Goal: Task Accomplishment & Management: Manage account settings

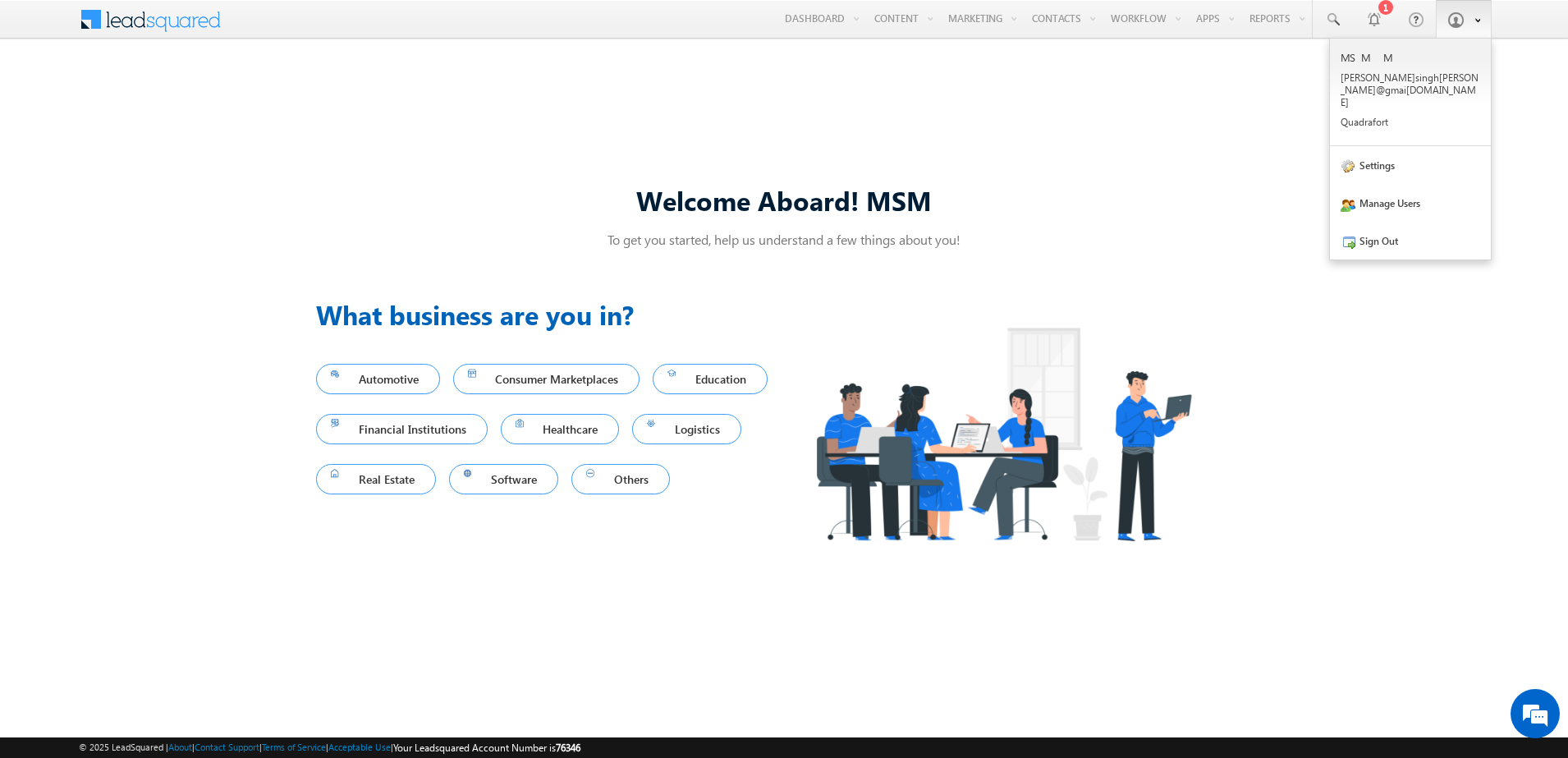
click at [1452, 12] on span at bounding box center [1455, 19] width 16 height 16
click at [1383, 149] on link "Settings" at bounding box center [1410, 164] width 161 height 38
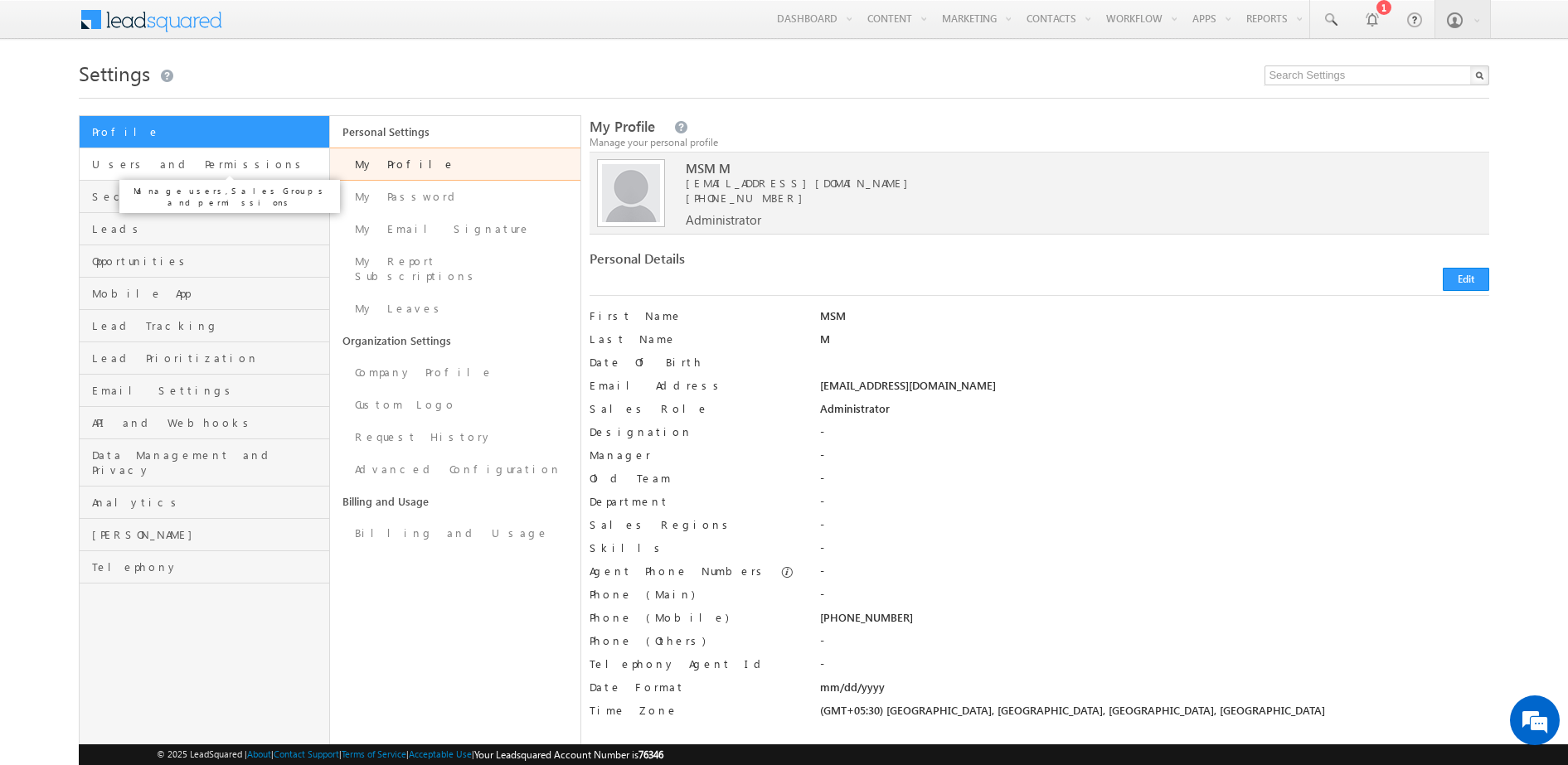
click at [172, 164] on span "Users and Permissions" at bounding box center [209, 164] width 233 height 15
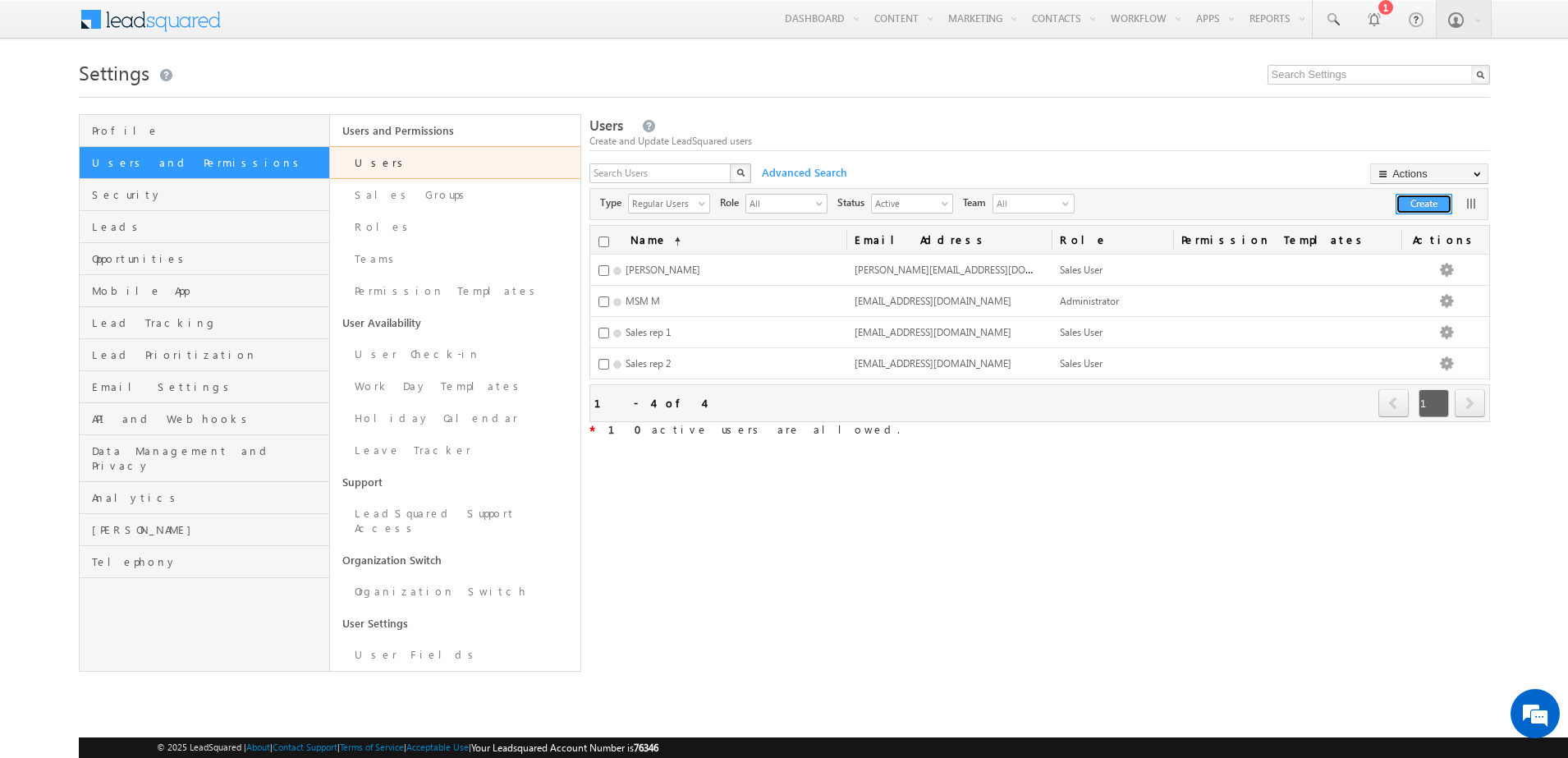
click at [1420, 207] on button "Create" at bounding box center [1424, 204] width 56 height 20
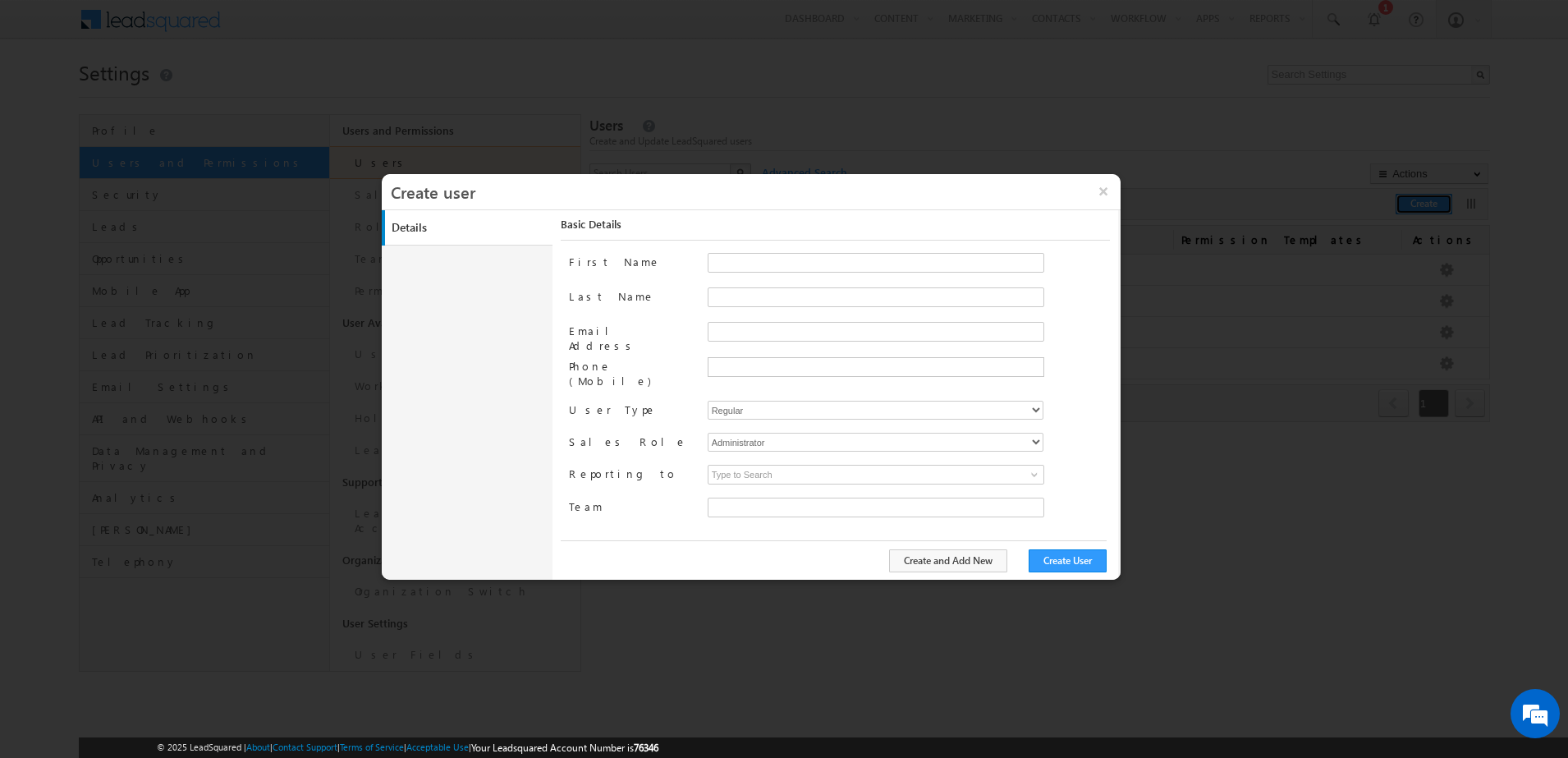
type input "971034f6-8faf-11ef-9807-06552295b277"
click at [811, 253] on input "First Name" at bounding box center [876, 262] width 336 height 19
type input "Mohit"
type input "test"
paste input "[EMAIL_ADDRESS][DOMAIN_NAME]"
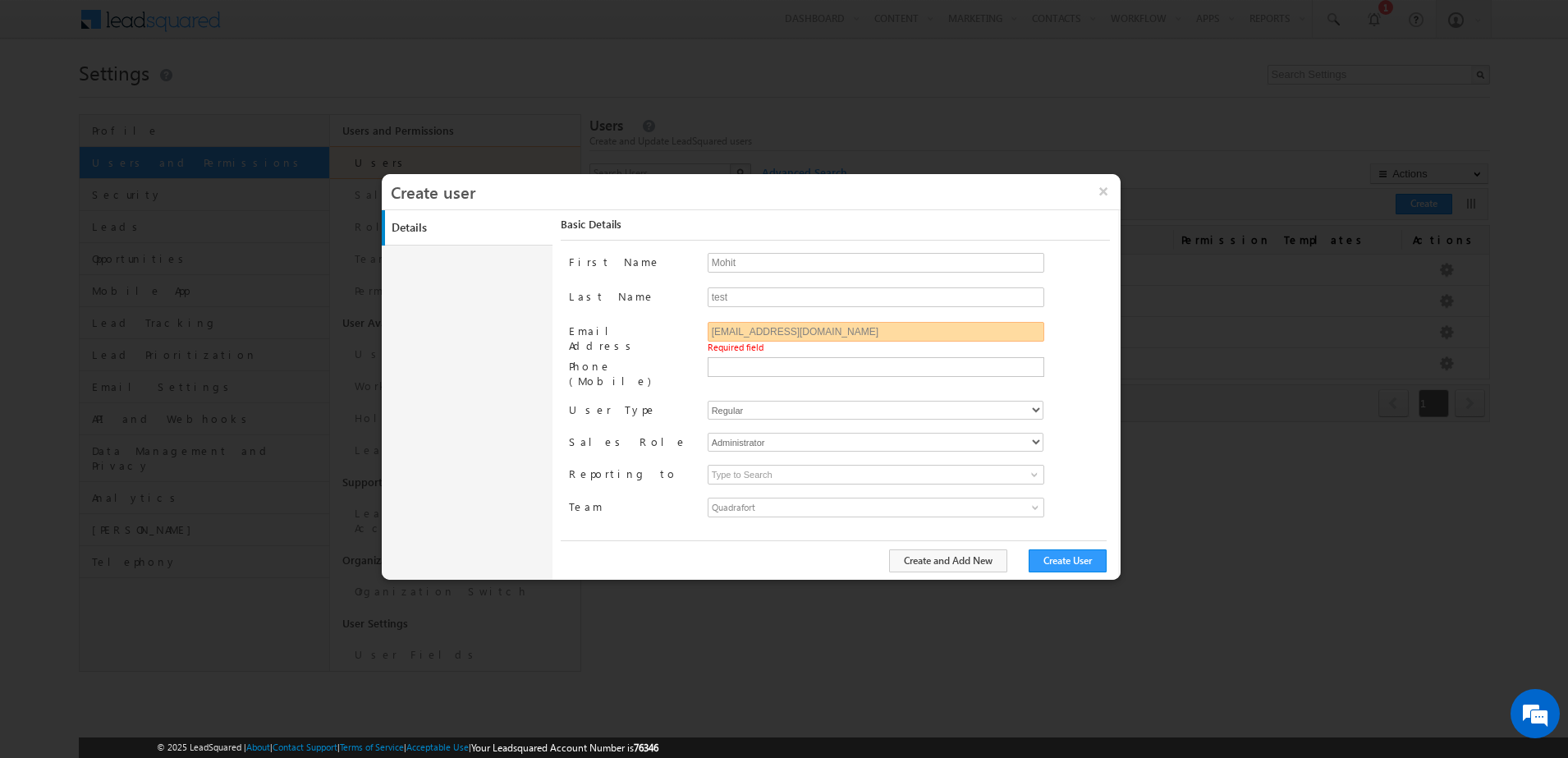
type input "[EMAIL_ADDRESS][DOMAIN_NAME]"
click at [609, 418] on div "First Name Mohit Last Name test Email Address [EMAIL_ADDRESS][DOMAIN_NAME] Phon…" at bounding box center [840, 395] width 541 height 286
click at [742, 366] on input "text" at bounding box center [874, 367] width 329 height 13
type input "[PHONE_NUMBER]"
click at [651, 417] on div "First Name Mohit Last Name test Email Address [EMAIL_ADDRESS][DOMAIN_NAME] Phon…" at bounding box center [840, 395] width 541 height 286
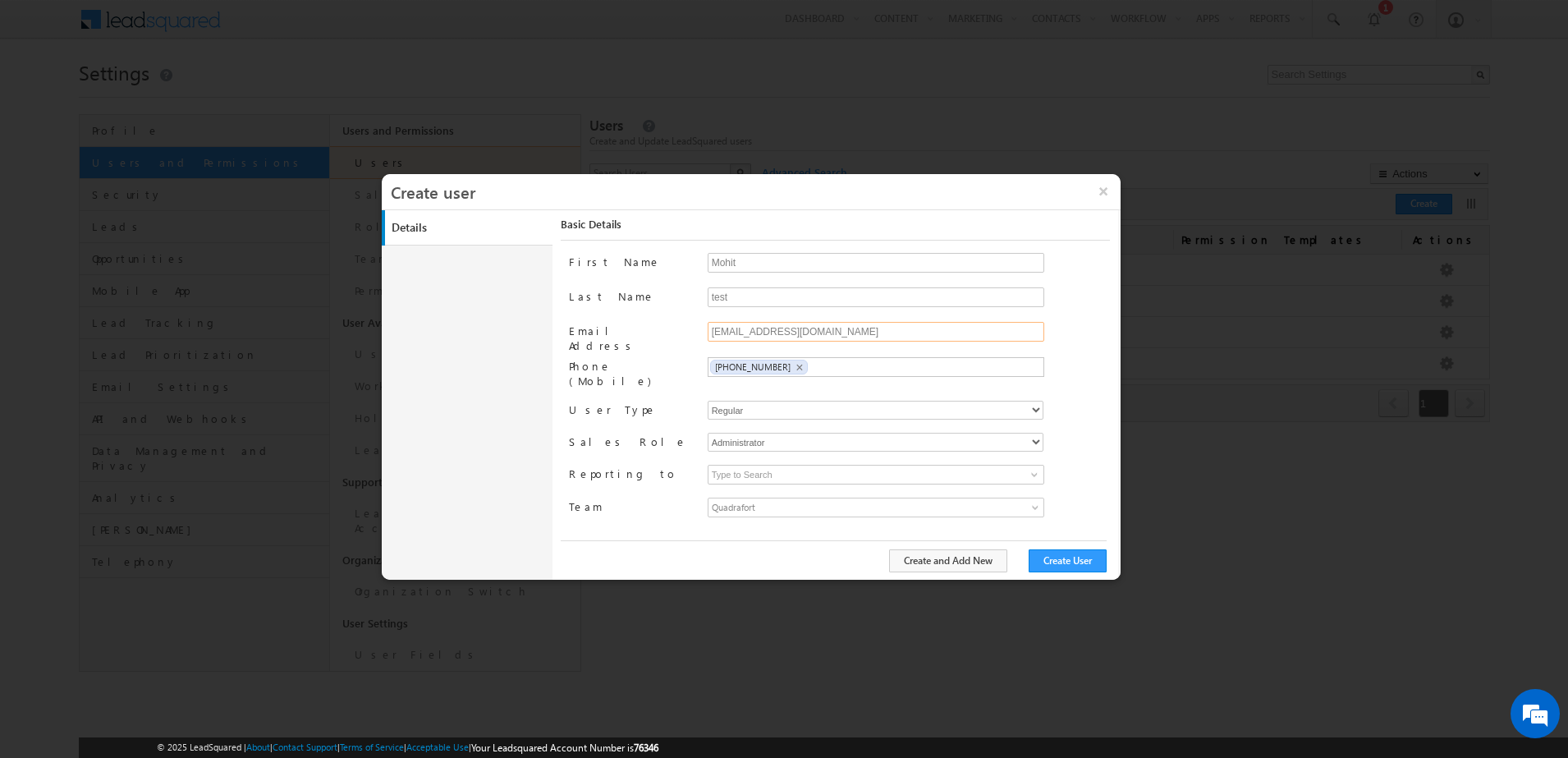
click at [793, 332] on input "[EMAIL_ADDRESS][DOMAIN_NAME]" at bounding box center [876, 331] width 336 height 19
click at [859, 329] on input "[EMAIL_ADDRESS][DOMAIN_NAME]" at bounding box center [876, 331] width 336 height 19
click at [680, 552] on div "Create and Add New Create User" at bounding box center [834, 561] width 547 height 40
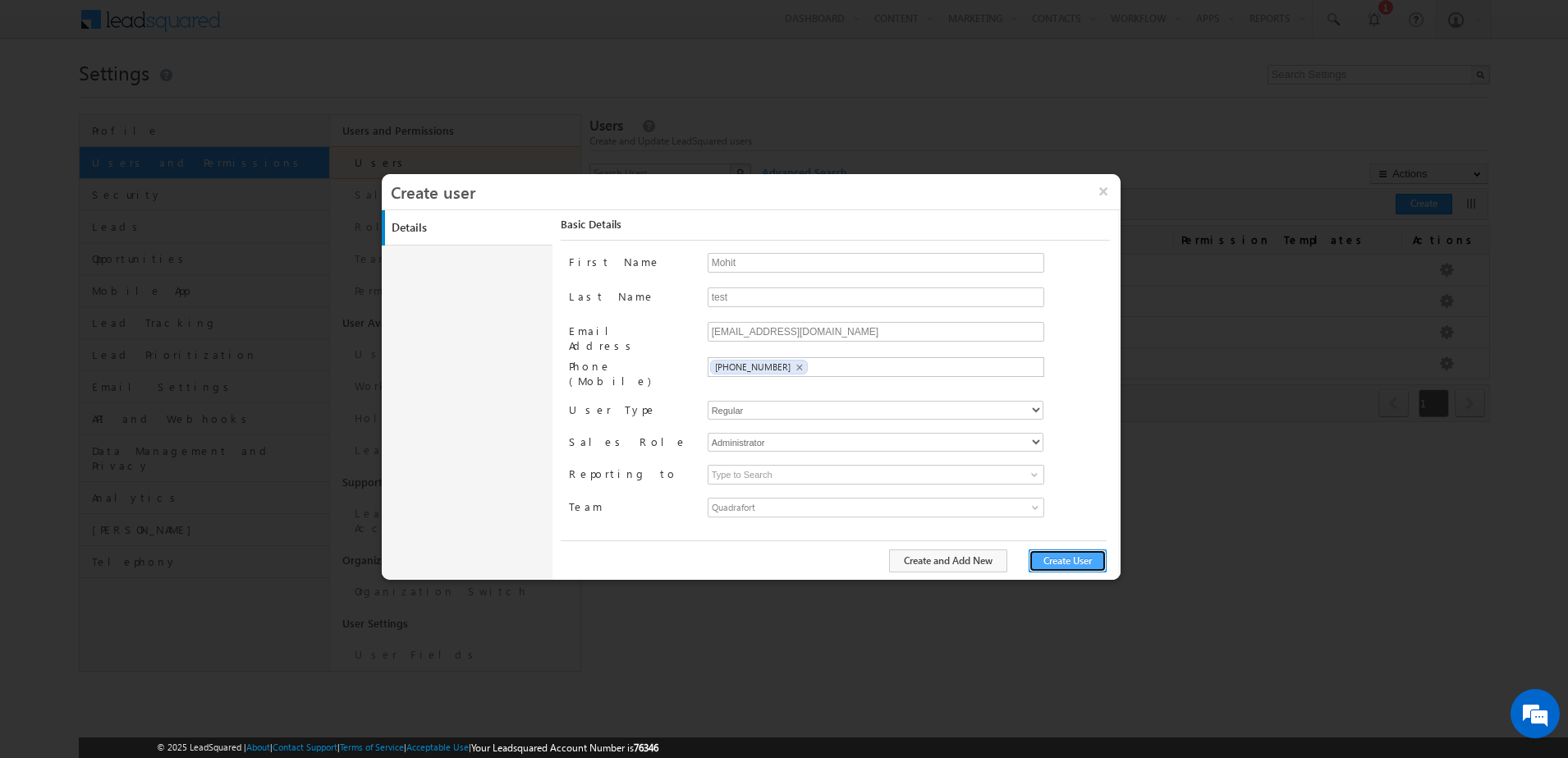
click at [1043, 562] on button "Create User" at bounding box center [1067, 561] width 78 height 23
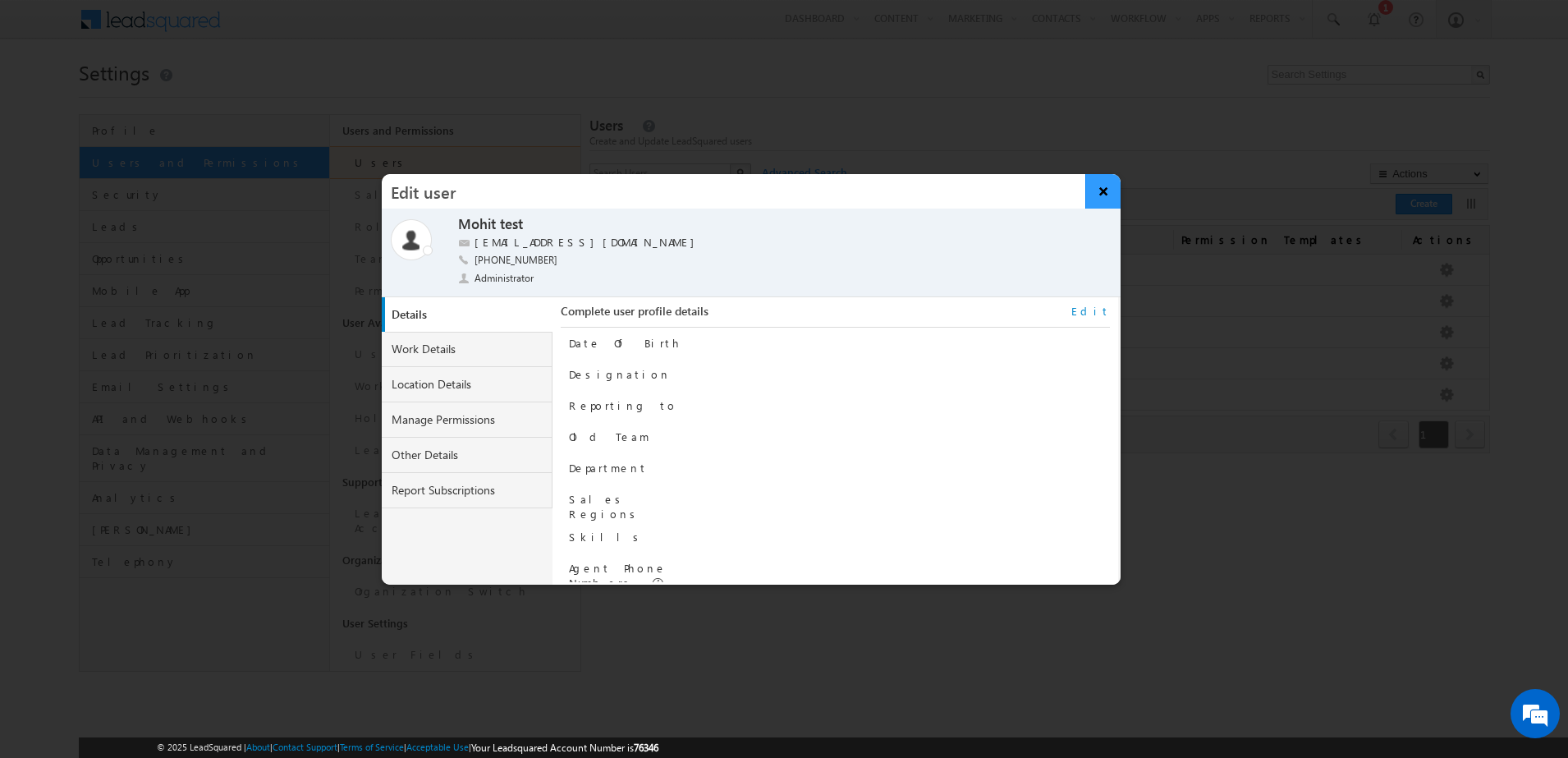
click at [1104, 196] on button "×" at bounding box center [1104, 191] width 35 height 35
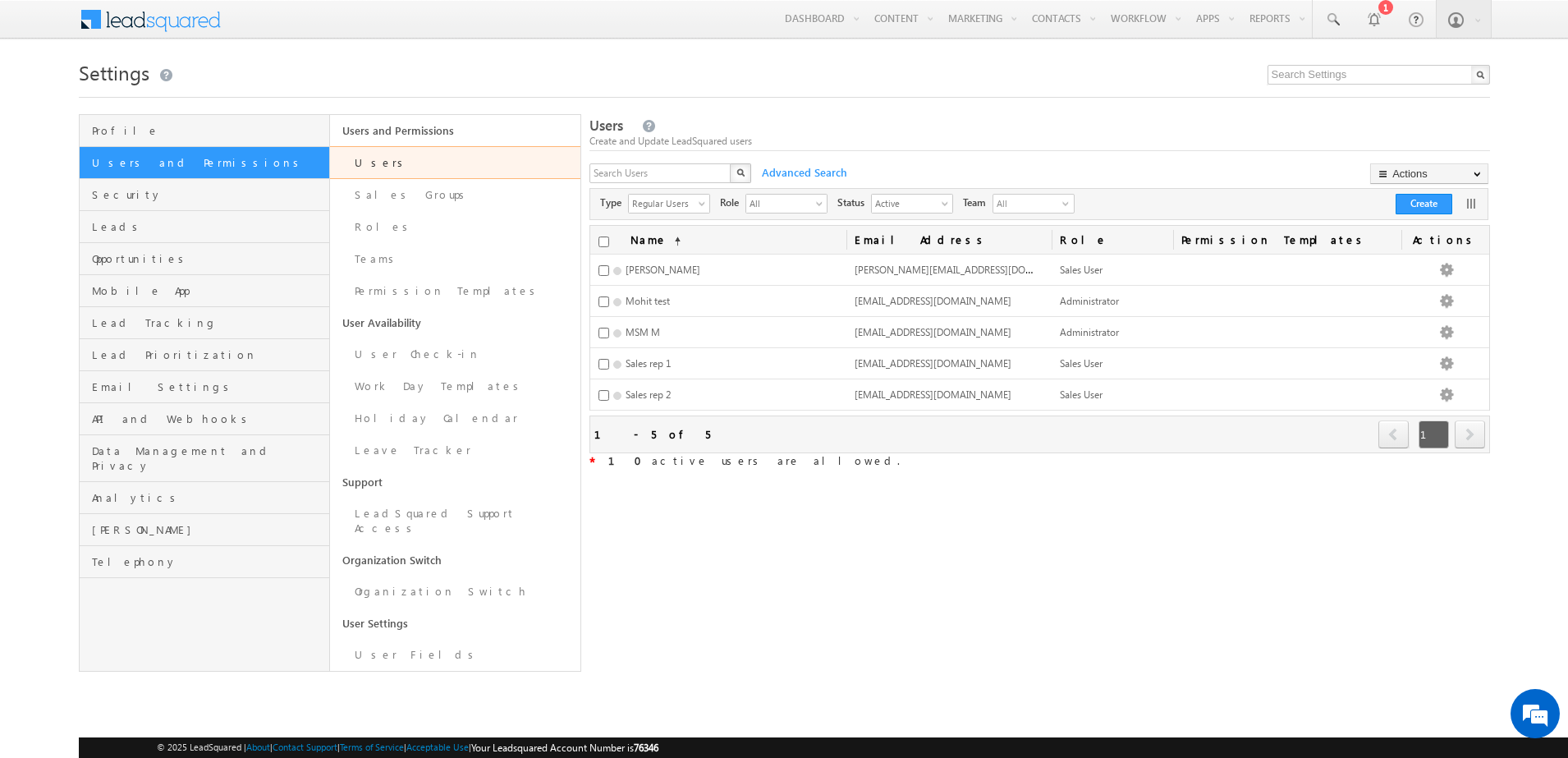
click at [1023, 586] on div "Users Create and Update LeadSquared users X Advanced Search Actions Import User…" at bounding box center [1039, 392] width 900 height 557
